Goal: Information Seeking & Learning: Learn about a topic

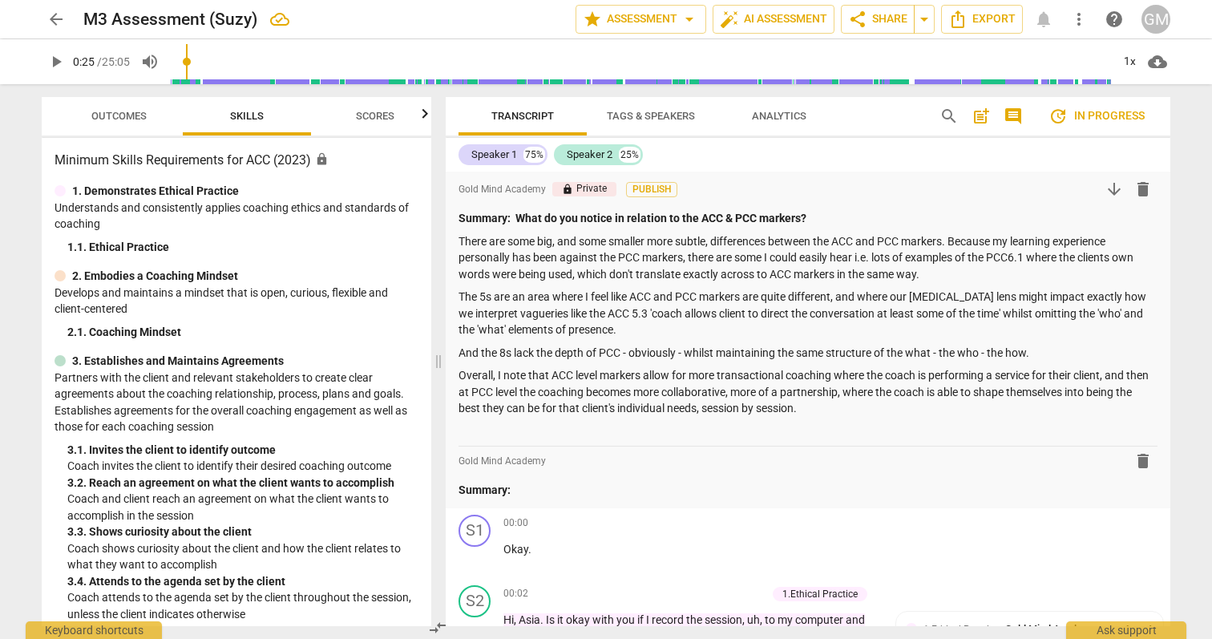
scroll to position [30, 0]
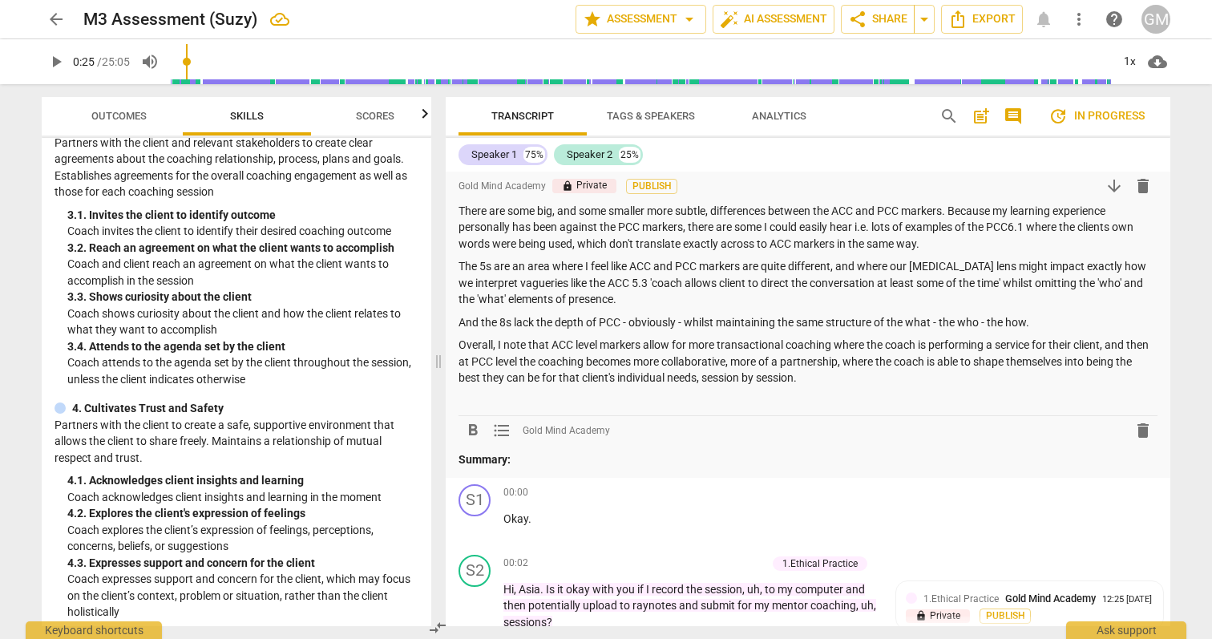
click at [526, 462] on p "Summary:" at bounding box center [808, 459] width 699 height 17
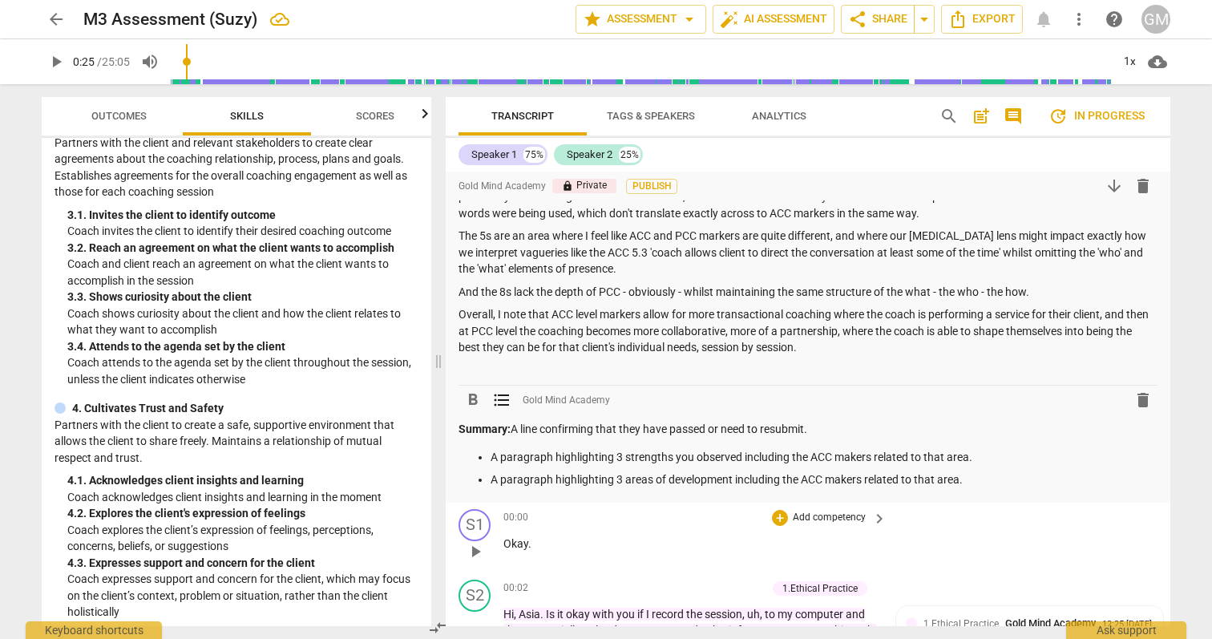
scroll to position [201, 0]
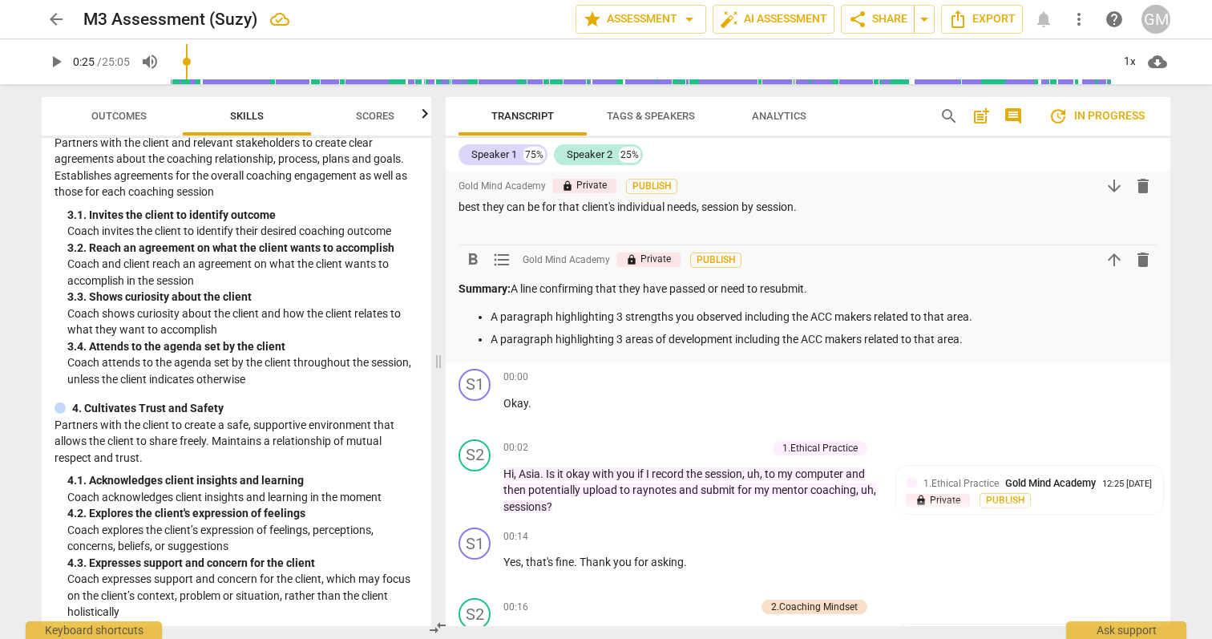
drag, startPoint x: 820, startPoint y: 289, endPoint x: 516, endPoint y: 295, distance: 303.9
click at [516, 295] on p "Summary: A line confirming that they have passed or need to resubmit." at bounding box center [808, 289] width 699 height 17
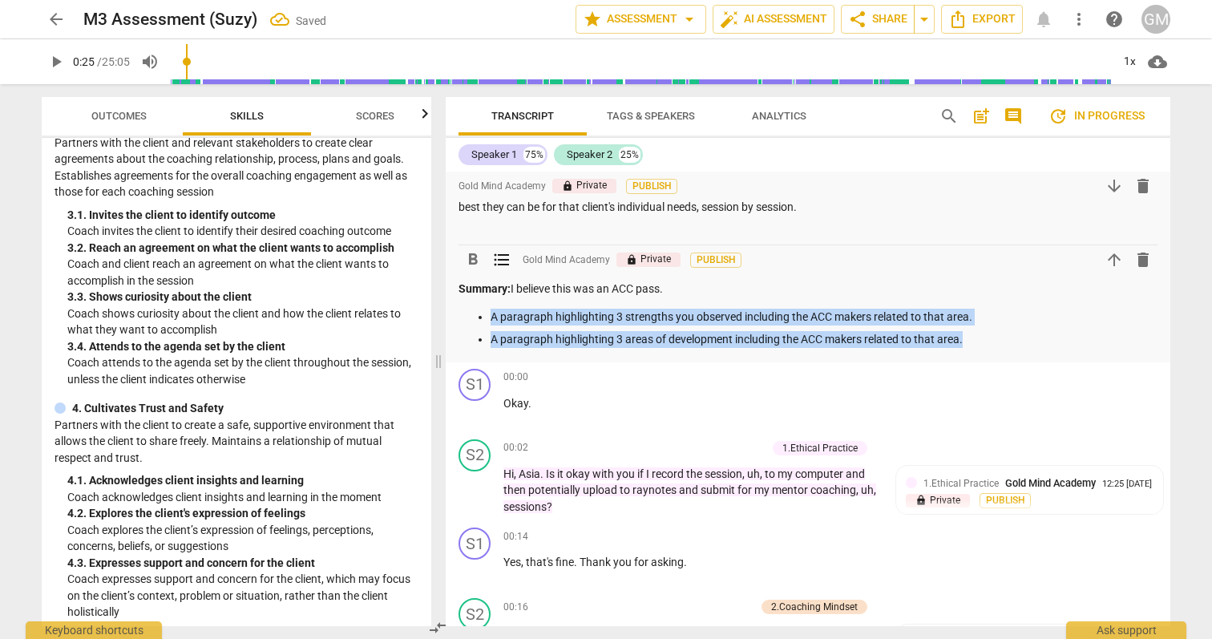
drag, startPoint x: 940, startPoint y: 339, endPoint x: 474, endPoint y: 310, distance: 466.7
click at [474, 310] on ul "A paragraph highlighting 3 strengths you observed including the ACC makers rela…" at bounding box center [808, 328] width 699 height 39
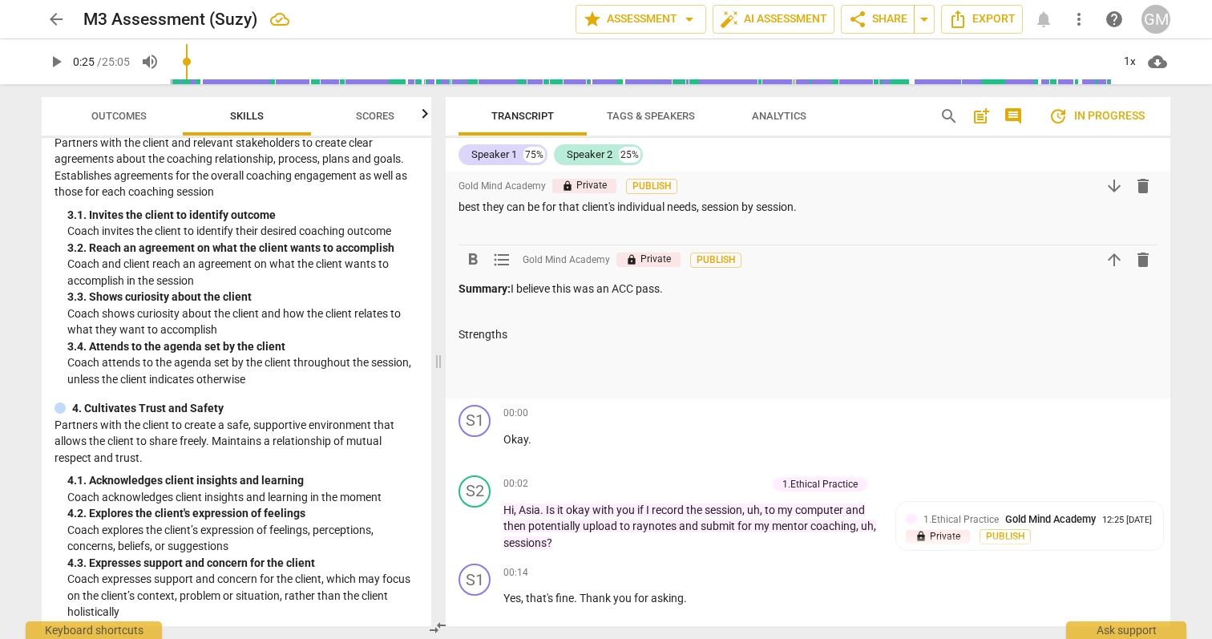
click at [464, 356] on p at bounding box center [808, 358] width 699 height 17
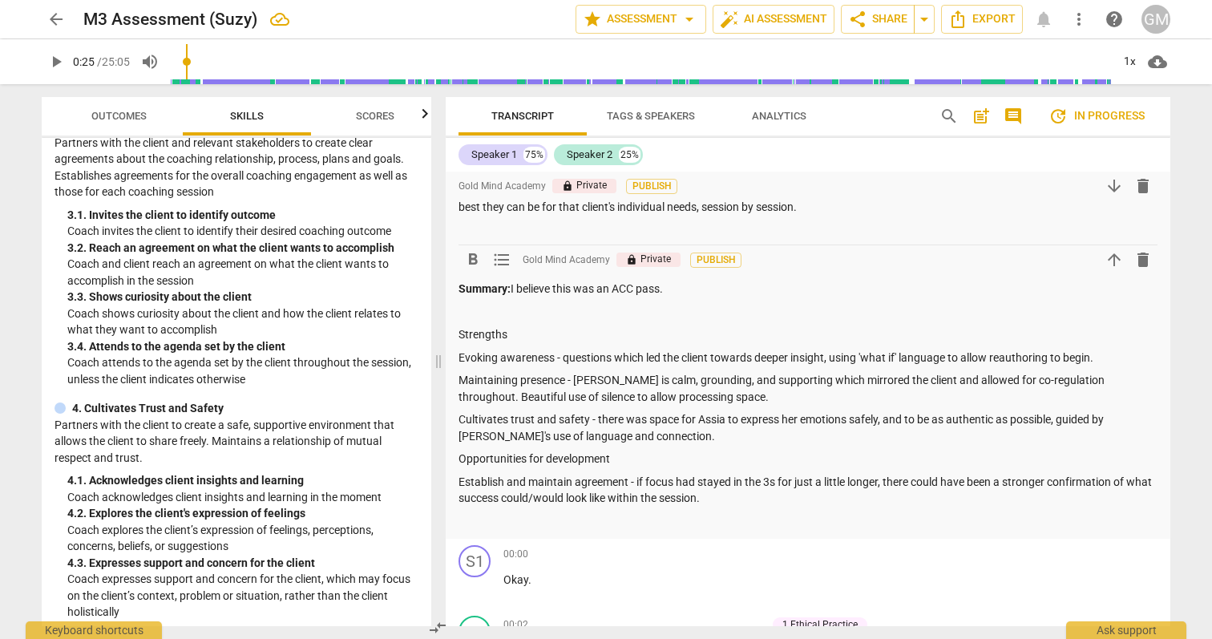
click at [806, 481] on p "Establish and maintain agreement - if focus had stayed in the 3s for just a lit…" at bounding box center [808, 490] width 699 height 33
click at [730, 496] on p "Establish and maintain agreement - if focus had stayed in the 3s for a little l…" at bounding box center [808, 490] width 699 height 33
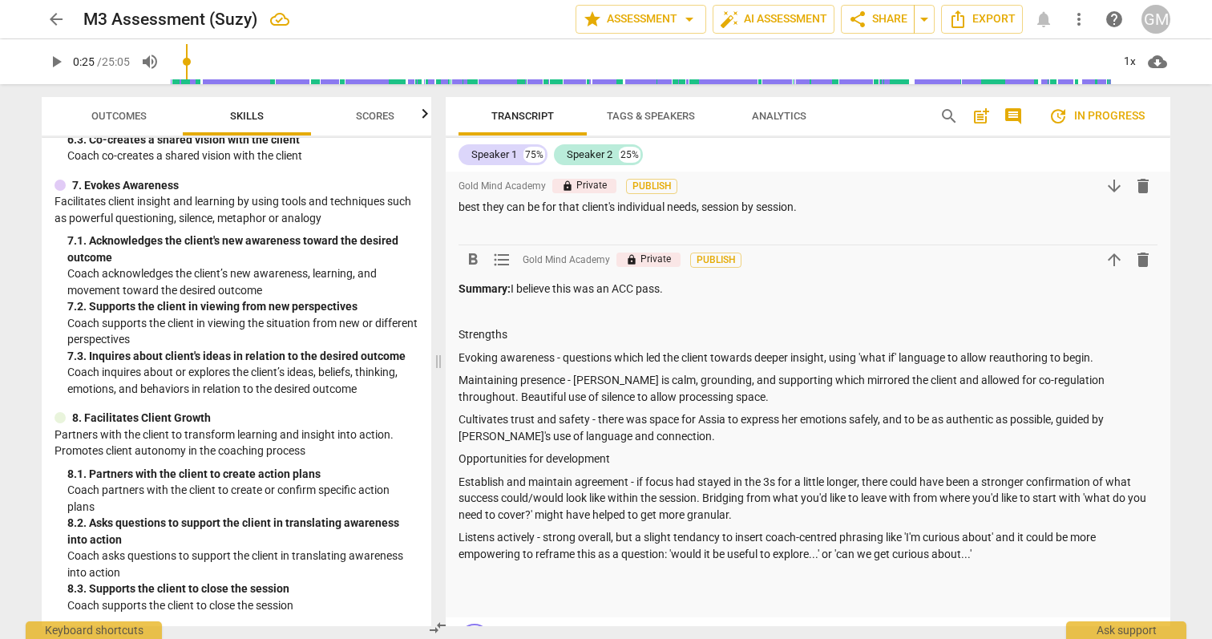
scroll to position [906, 0]
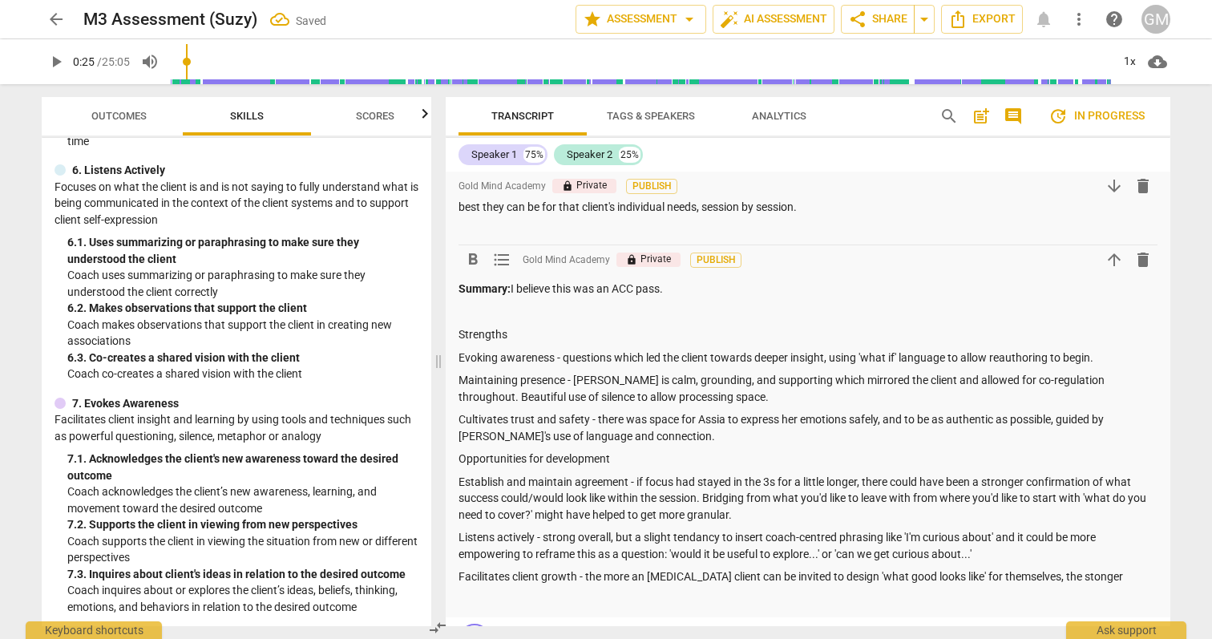
click at [835, 354] on p "Evoking awareness - questions which led the client towards deeper insight, usin…" at bounding box center [808, 358] width 699 height 17
click at [825, 206] on p "Overall, I note that ACC level markers allow for more transactional coaching wh…" at bounding box center [808, 191] width 699 height 50
click at [1058, 574] on p "Facilitates client growth - the more an [MEDICAL_DATA] client can be invited to…" at bounding box center [808, 576] width 699 height 17
click at [1058, 573] on p "Facilitates client growth - the more an [MEDICAL_DATA] client can be invited to…" at bounding box center [808, 576] width 699 height 17
click at [904, 197] on div "format_bold format_list_bulleted Gold Mind Academy lock Private Publish arrow_d…" at bounding box center [808, 186] width 699 height 29
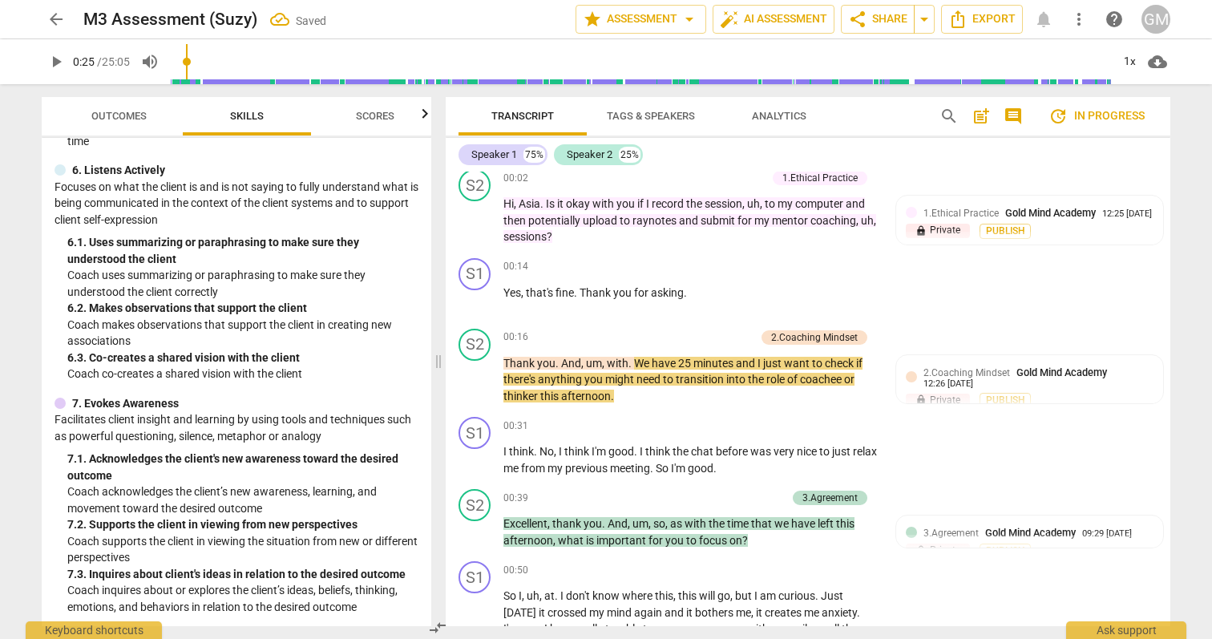
scroll to position [392, 0]
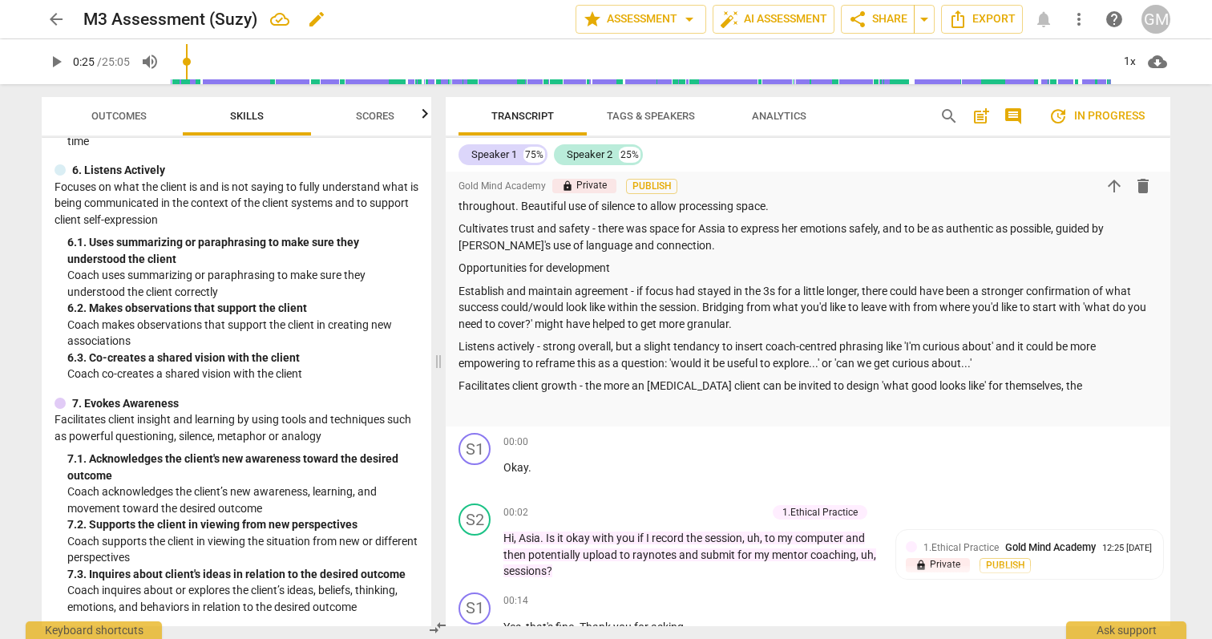
type input "25"
